Goal: Task Accomplishment & Management: Manage account settings

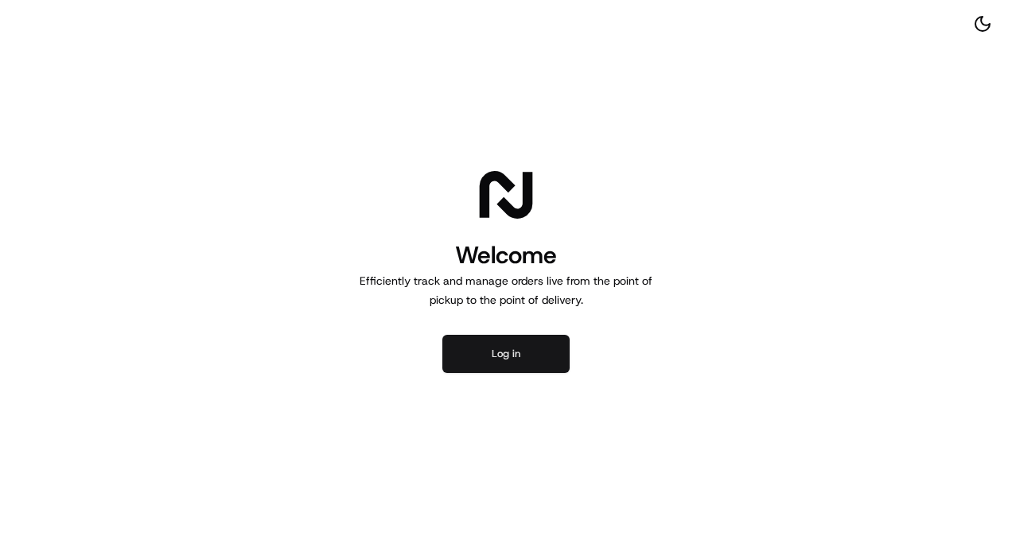
click at [524, 353] on button "Log in" at bounding box center [505, 354] width 127 height 38
click at [504, 366] on button "Log in" at bounding box center [505, 354] width 127 height 38
